Goal: Task Accomplishment & Management: Use online tool/utility

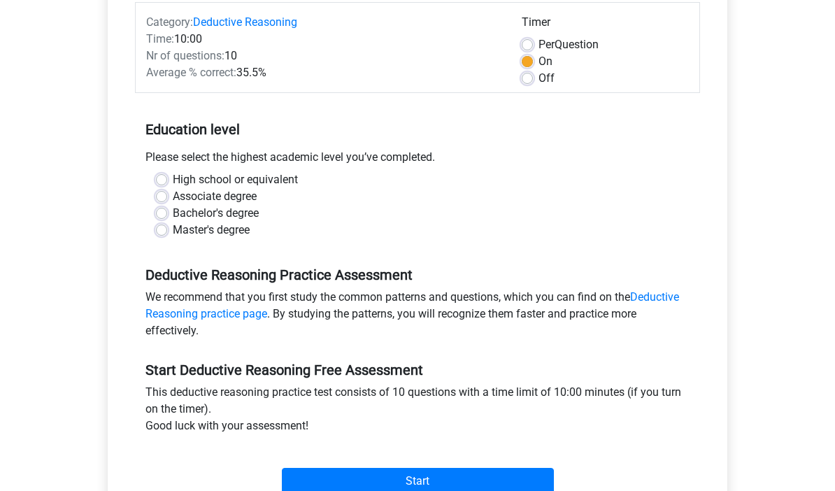
scroll to position [159, 0]
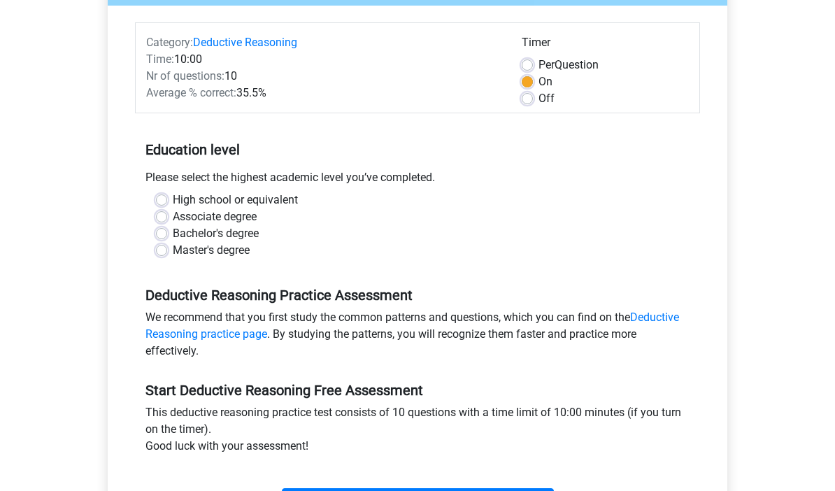
click at [561, 73] on label "Per Question" at bounding box center [568, 65] width 60 height 17
click at [533, 71] on input "Per Question" at bounding box center [527, 64] width 11 height 14
radio input "true"
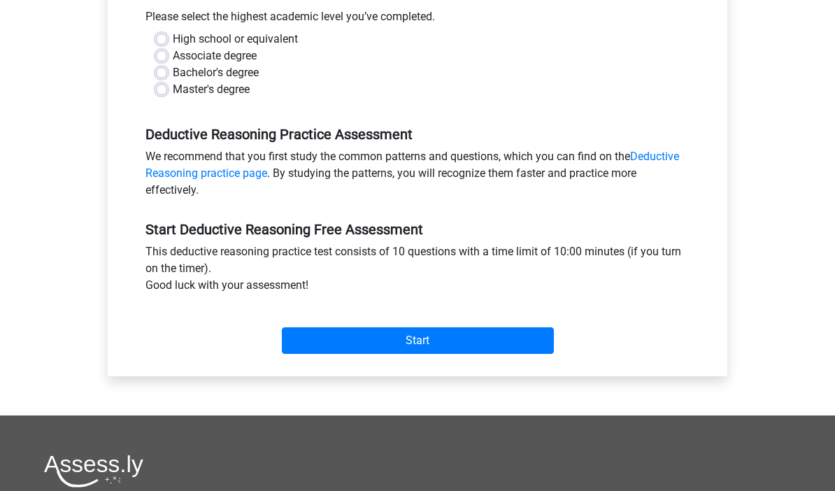
scroll to position [317, 0]
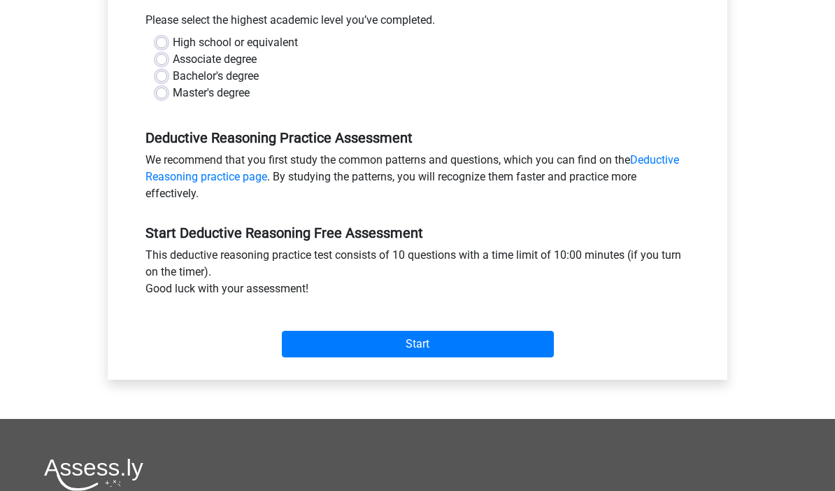
click at [502, 338] on input "Start" at bounding box center [418, 344] width 272 height 27
click at [261, 29] on div "Please select the highest academic level you’ve completed." at bounding box center [417, 23] width 565 height 22
click at [252, 59] on label "Associate degree" at bounding box center [215, 59] width 84 height 17
click at [167, 59] on input "Associate degree" at bounding box center [161, 58] width 11 height 14
radio input "true"
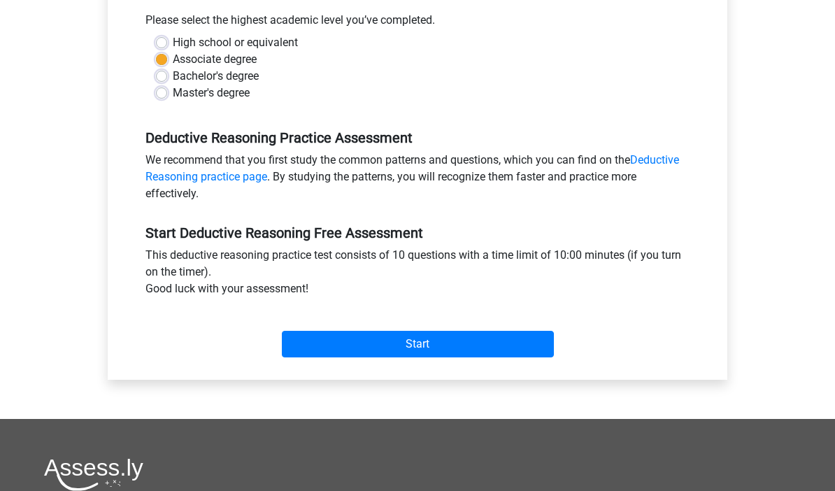
click at [280, 38] on label "High school or equivalent" at bounding box center [235, 42] width 125 height 17
click at [167, 38] on input "High school or equivalent" at bounding box center [161, 41] width 11 height 14
radio input "true"
click at [471, 357] on input "Start" at bounding box center [418, 344] width 272 height 27
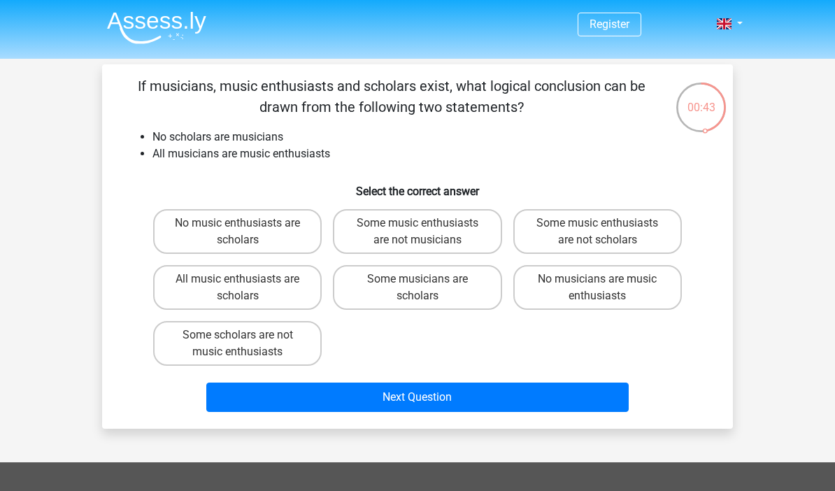
click at [282, 236] on label "No music enthusiasts are scholars" at bounding box center [237, 231] width 168 height 45
click at [247, 232] on input "No music enthusiasts are scholars" at bounding box center [242, 227] width 9 height 9
radio input "true"
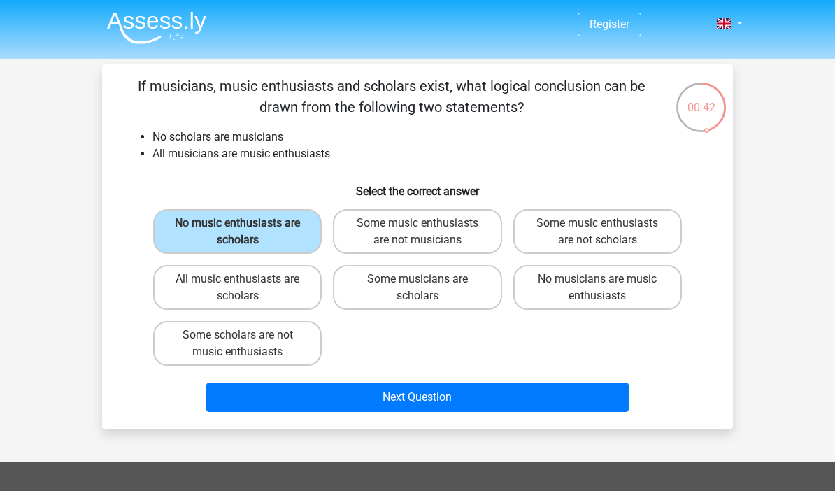
click at [507, 391] on button "Next Question" at bounding box center [417, 396] width 423 height 29
